Goal: Register for event/course

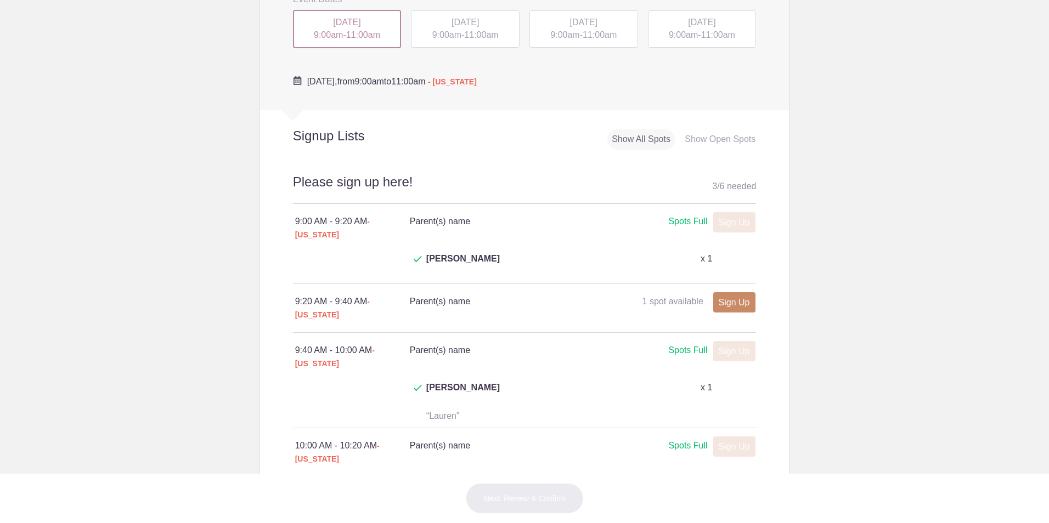
scroll to position [329, 0]
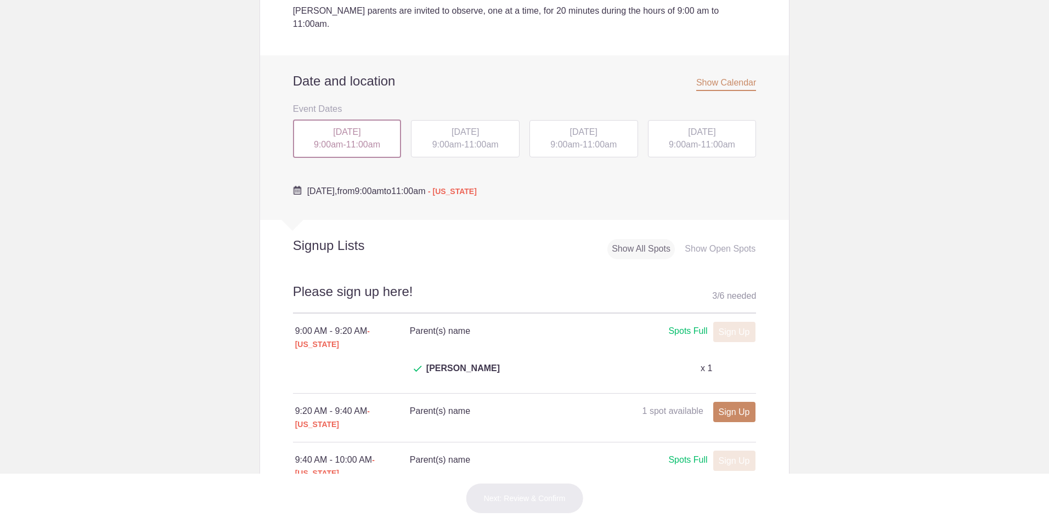
click at [432, 140] on div "[DATE] 9:00am - 11:00am" at bounding box center [465, 138] width 109 height 37
click at [608, 140] on span "11:00am" at bounding box center [600, 144] width 34 height 9
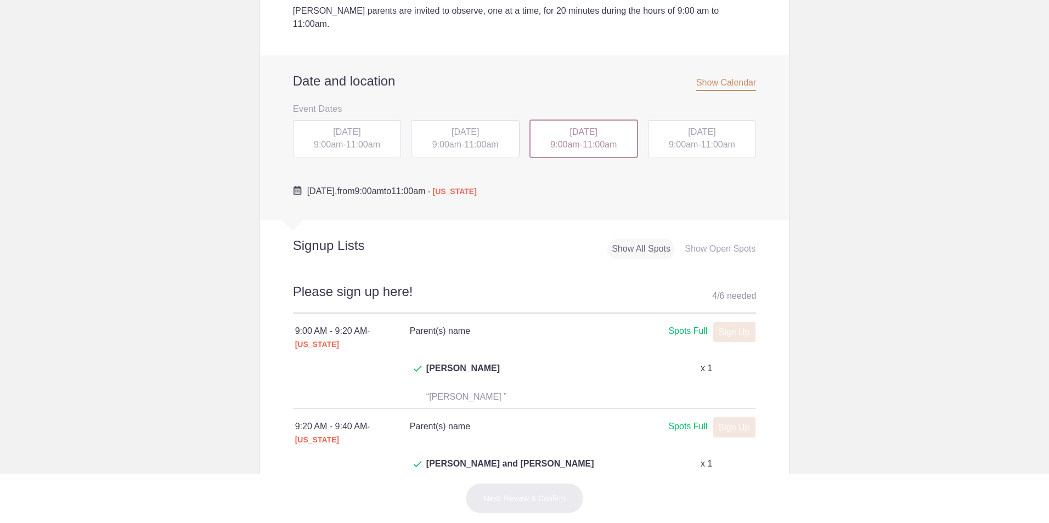
click at [657, 137] on div "THU, Sep 25, 2025 9:00am - 11:00am" at bounding box center [702, 138] width 109 height 37
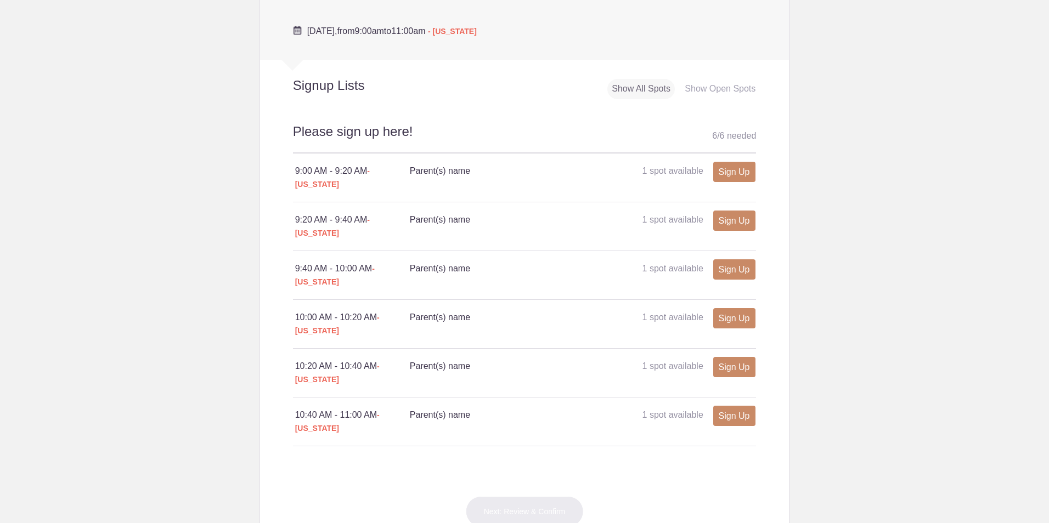
scroll to position [494, 0]
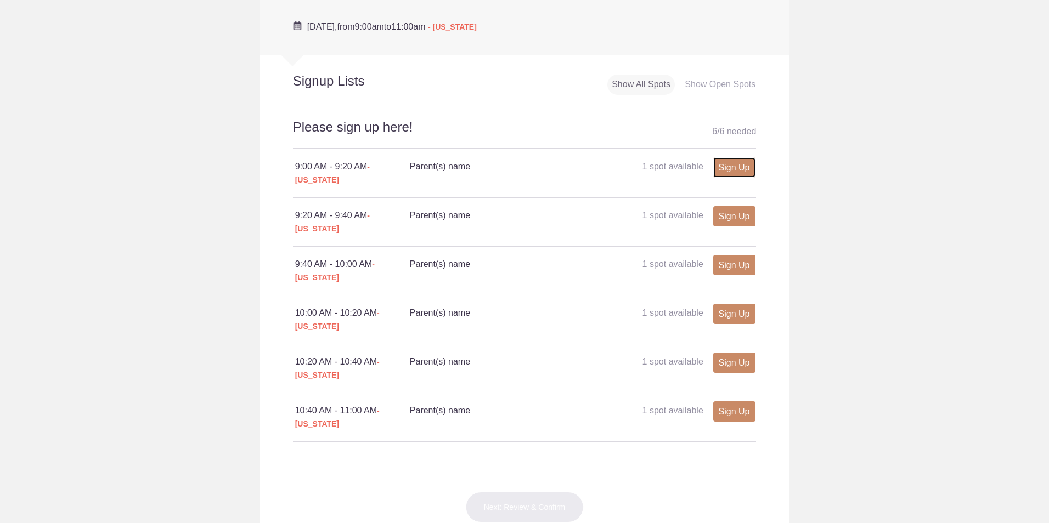
click at [715, 159] on link "Sign Up" at bounding box center [734, 167] width 42 height 20
type input "1"
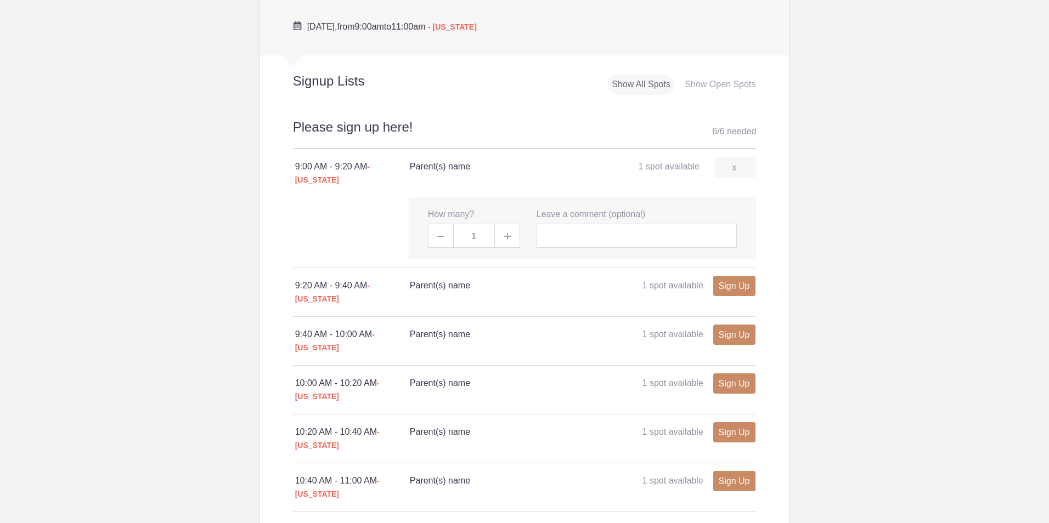
click at [505, 224] on span at bounding box center [507, 236] width 25 height 24
click at [504, 233] on img at bounding box center [507, 236] width 7 height 7
click at [631, 224] on input "text" at bounding box center [637, 236] width 201 height 24
type input "Shawn Morrison"
click at [731, 276] on link "Sign Up" at bounding box center [734, 286] width 42 height 20
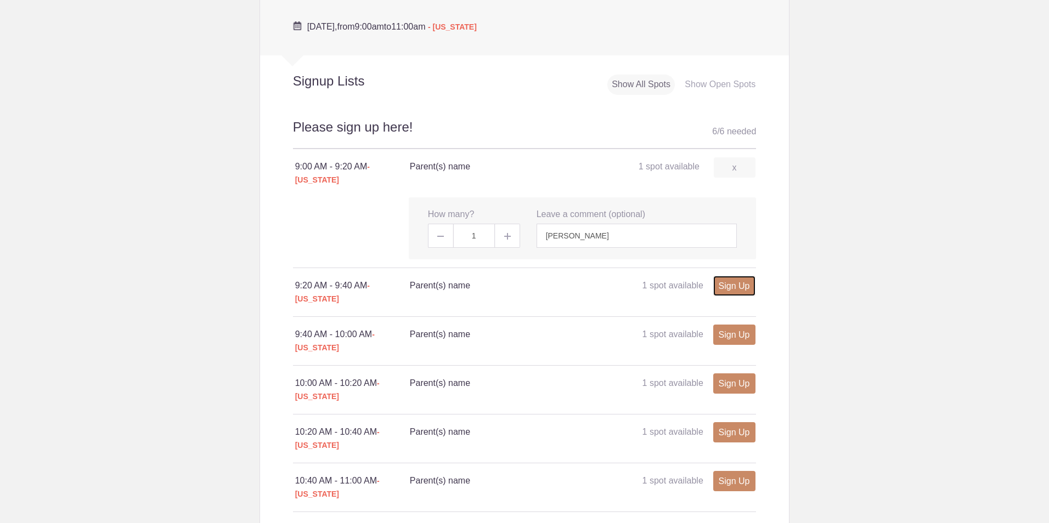
type input "1"
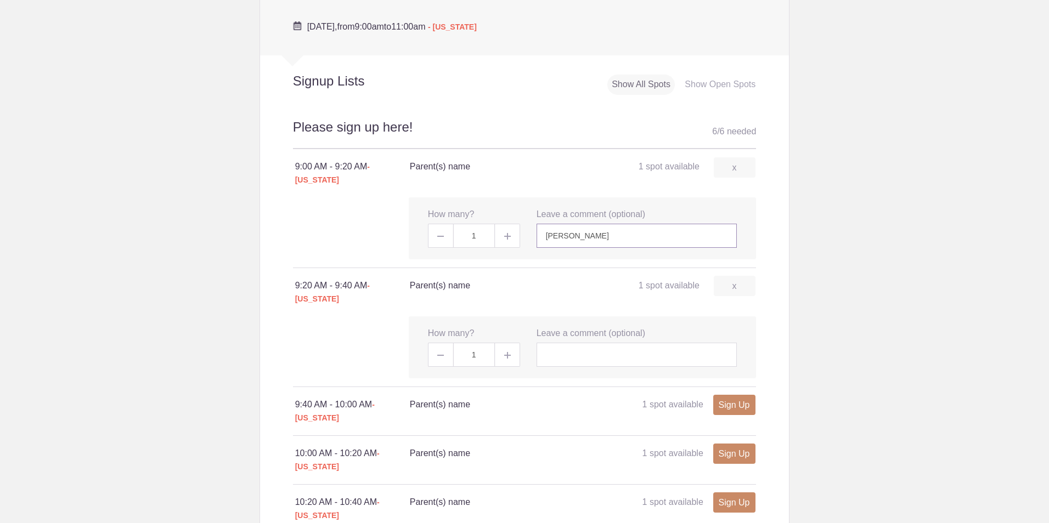
click at [678, 224] on input "Shawn Morrison" at bounding box center [637, 236] width 201 height 24
type input "Marissa Rose"
click at [734, 276] on link "x" at bounding box center [735, 286] width 42 height 20
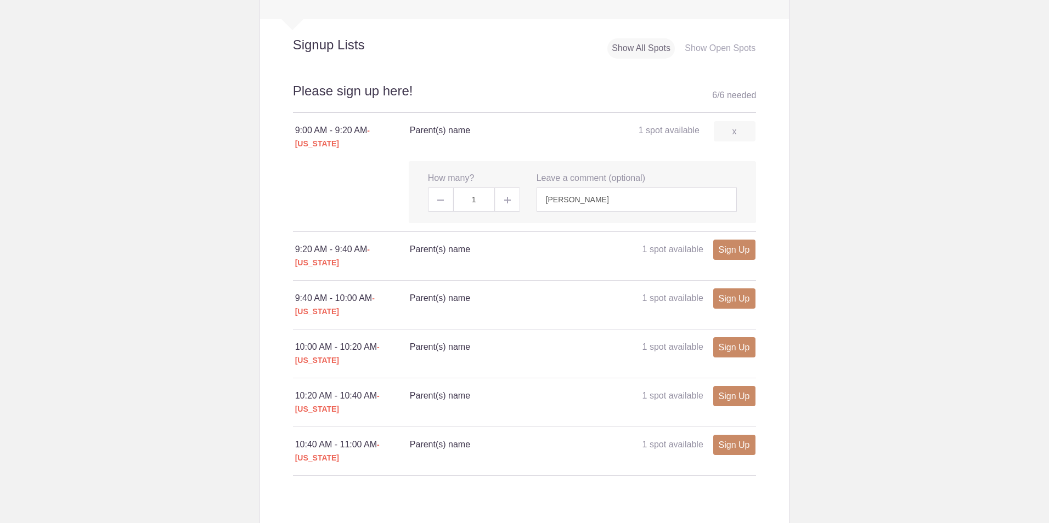
scroll to position [603, 0]
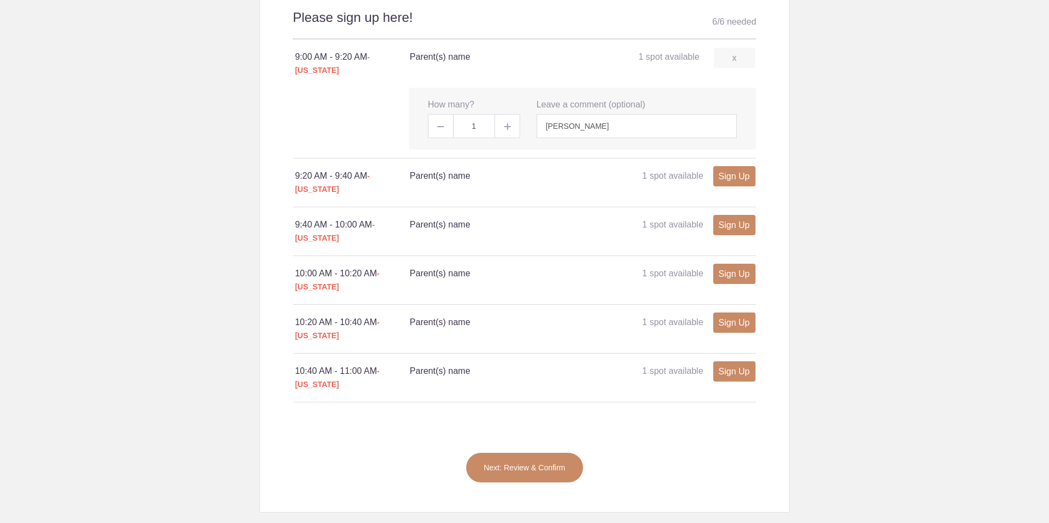
click at [549, 453] on button "Next: Review & Confirm" at bounding box center [525, 468] width 118 height 31
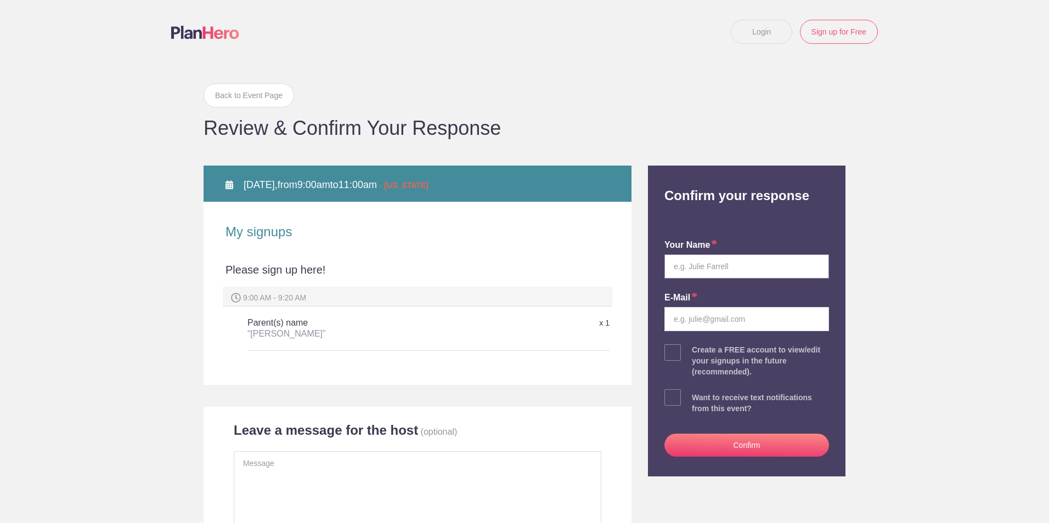
click at [757, 262] on input "text" at bounding box center [746, 267] width 165 height 24
type input "Marissa L Rose"
type input "marissalrose@gmail.com"
drag, startPoint x: 703, startPoint y: 266, endPoint x: 702, endPoint y: 273, distance: 7.3
click at [704, 266] on input "Marissa L Rose" at bounding box center [746, 267] width 165 height 24
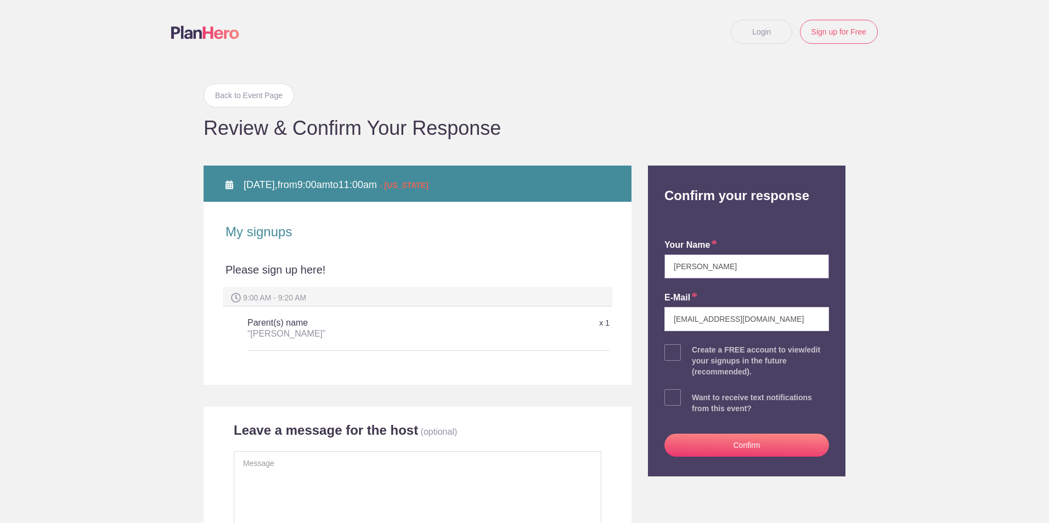
type input "Marissa Rose"
click at [798, 439] on button "Confirm" at bounding box center [746, 445] width 165 height 23
